Goal: Information Seeking & Learning: Find specific fact

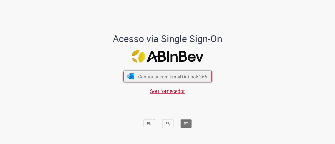
click at [181, 77] on span "Continuar com Email Outlook 365" at bounding box center [172, 77] width 69 height 6
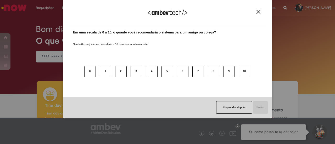
click at [258, 12] on img "Close" at bounding box center [259, 12] width 4 height 4
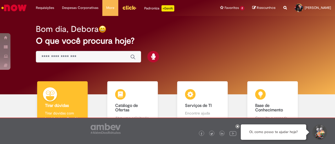
drag, startPoint x: 76, startPoint y: 63, endPoint x: 88, endPoint y: 57, distance: 13.3
click at [79, 62] on div "Bom dia, Debora O que você procura hoje?" at bounding box center [168, 43] width 282 height 45
click at [88, 56] on input "Basta digitar aqui" at bounding box center [83, 57] width 84 height 6
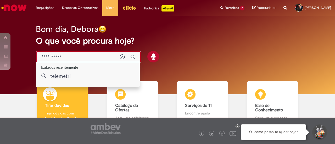
type input "**********"
